Goal: Find specific page/section: Find specific page/section

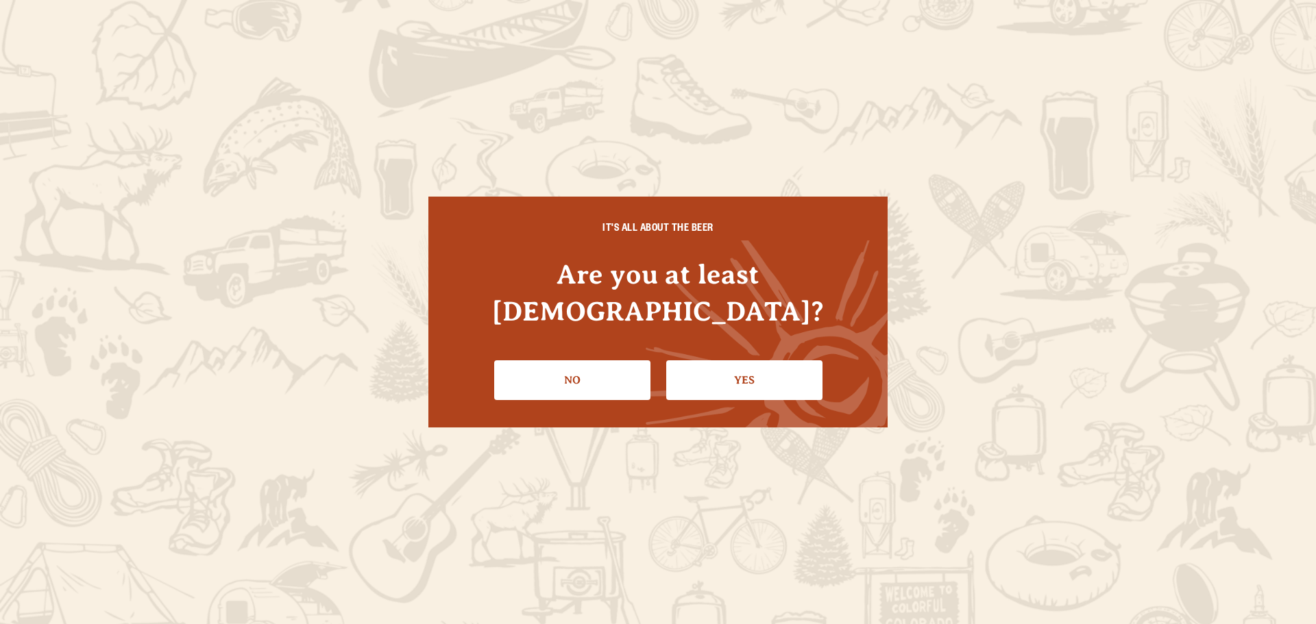
click at [719, 329] on div "IT'S ALL ABOUT THE BEER Are you at least 21 years old? No Yes" at bounding box center [657, 312] width 459 height 231
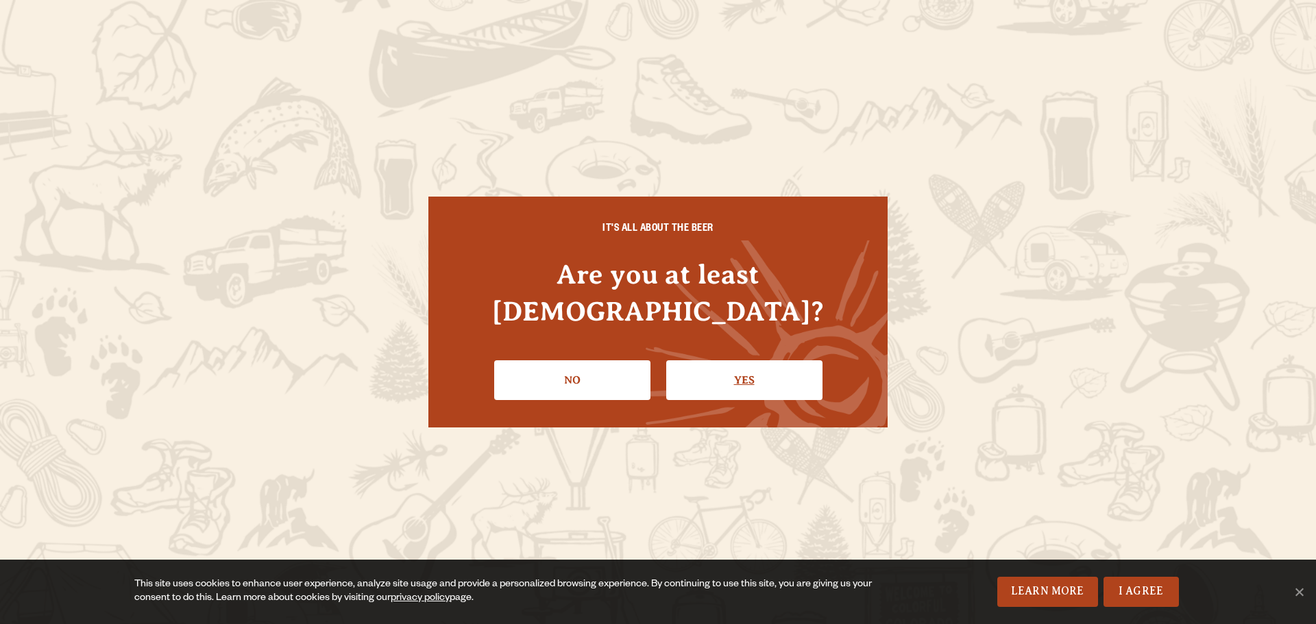
click at [719, 371] on link "Yes" at bounding box center [744, 381] width 156 height 40
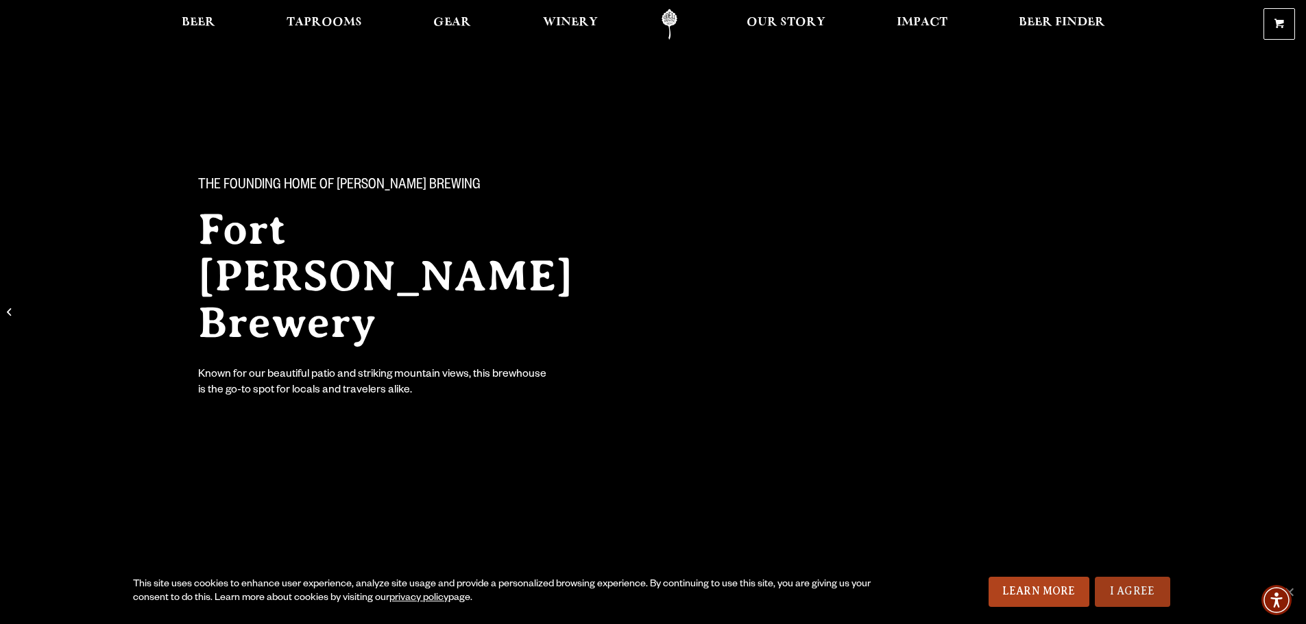
click at [1142, 607] on div "This site uses cookies to enhance user experience, analyze site usage and provi…" at bounding box center [653, 592] width 1306 height 64
click at [1115, 587] on link "I Agree" at bounding box center [1132, 592] width 75 height 30
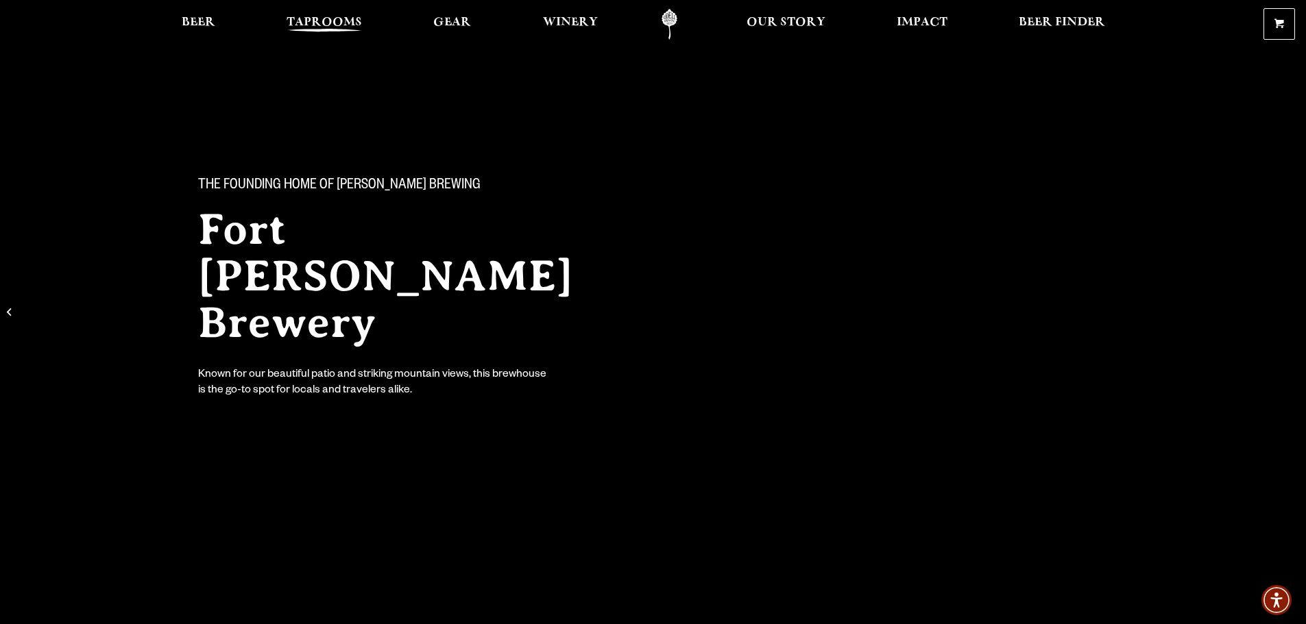
click at [332, 14] on link "Taprooms" at bounding box center [324, 24] width 93 height 31
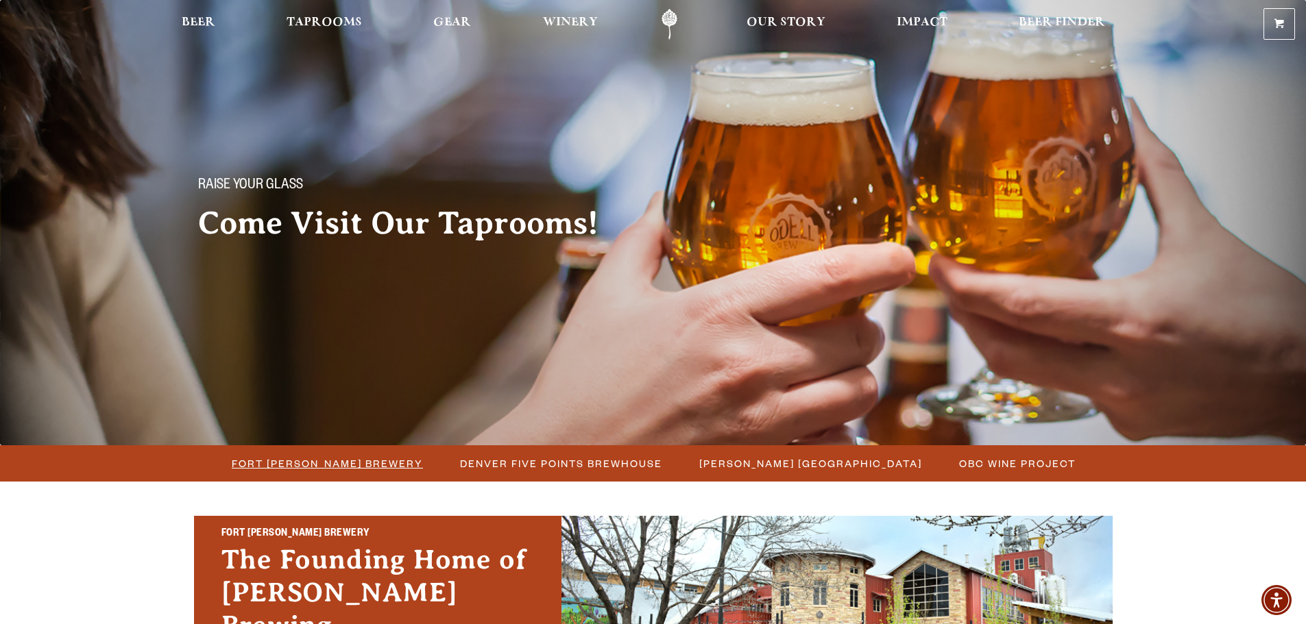
click at [376, 452] on li "Fort [PERSON_NAME] Brewery" at bounding box center [326, 463] width 228 height 25
click at [376, 456] on span "Fort [PERSON_NAME] Brewery" at bounding box center [327, 464] width 191 height 20
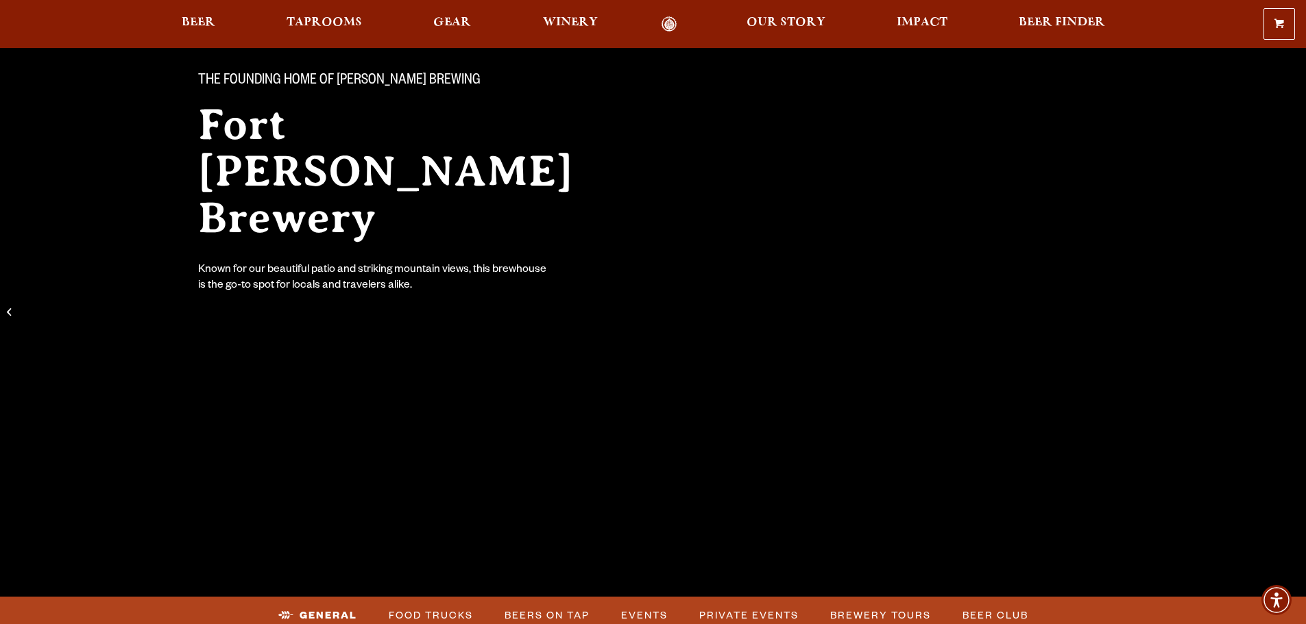
scroll to position [206, 0]
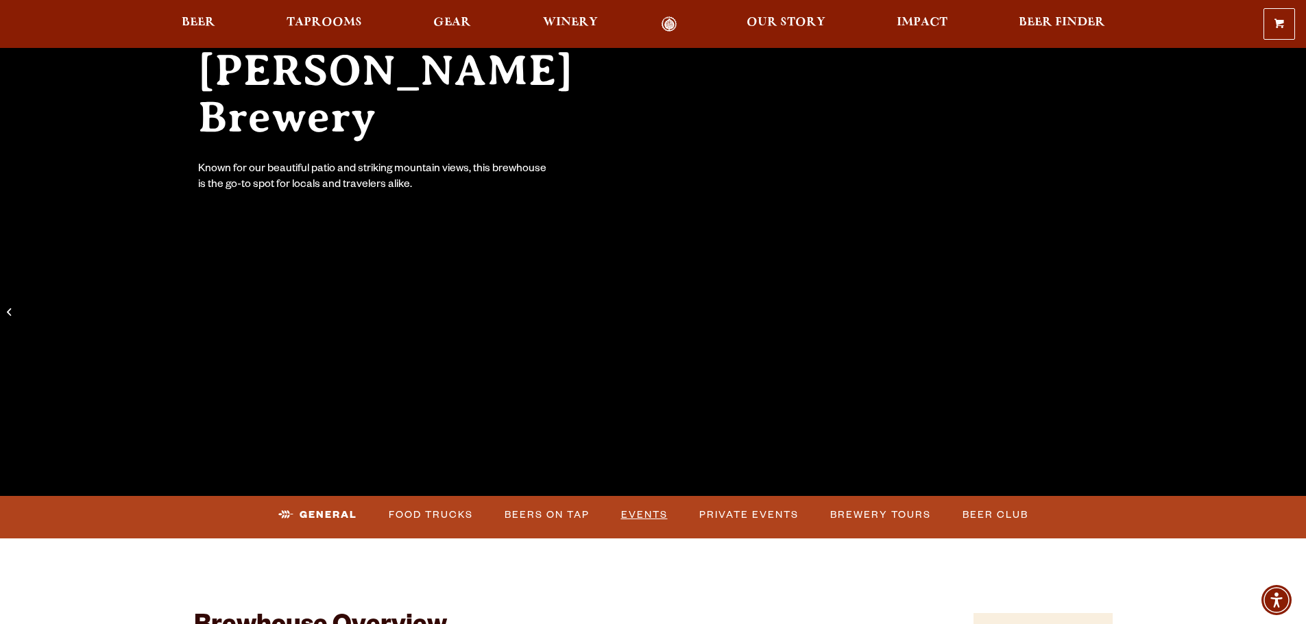
click at [635, 517] on link "Events" at bounding box center [644, 516] width 58 height 32
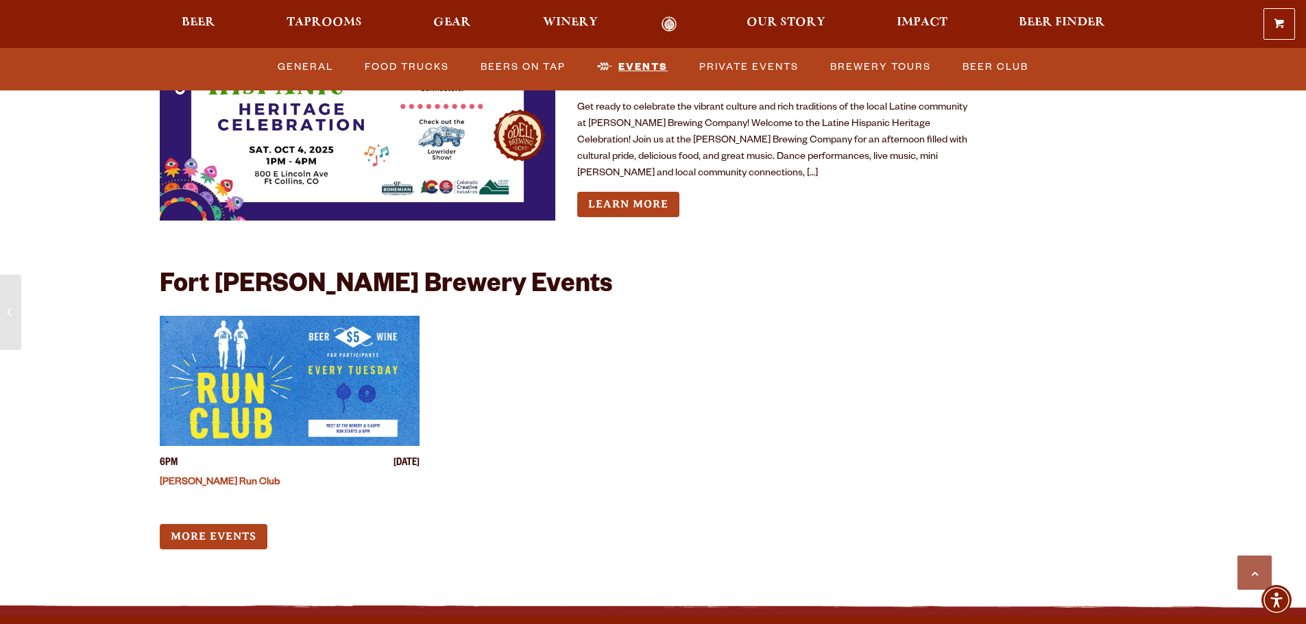
scroll to position [5320, 0]
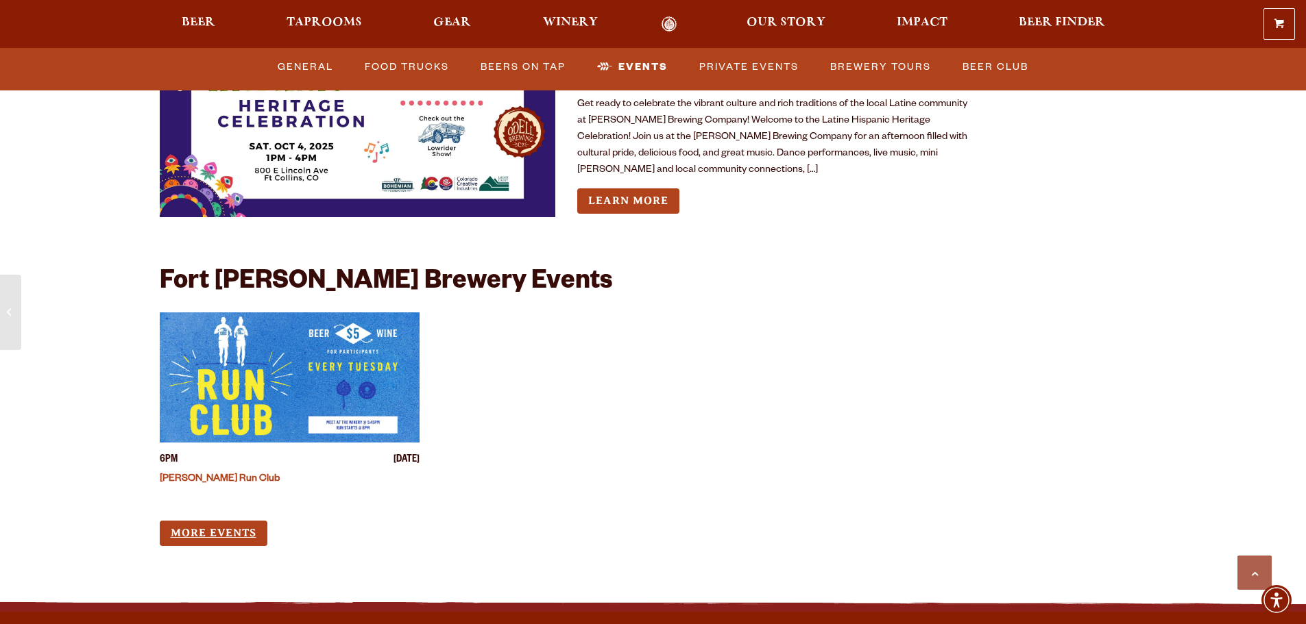
click at [209, 521] on link "More Events" at bounding box center [214, 533] width 108 height 25
